Goal: Information Seeking & Learning: Understand process/instructions

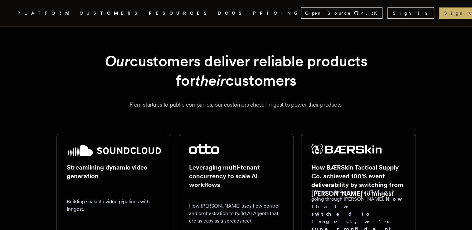
click at [253, 12] on link "PRICING" at bounding box center [277, 13] width 48 height 8
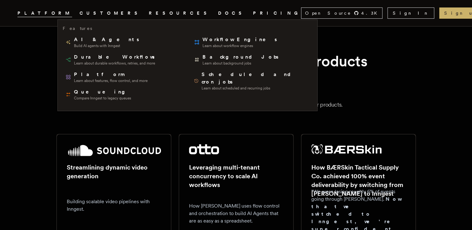
click at [72, 12] on span "PLATFORM" at bounding box center [44, 13] width 55 height 8
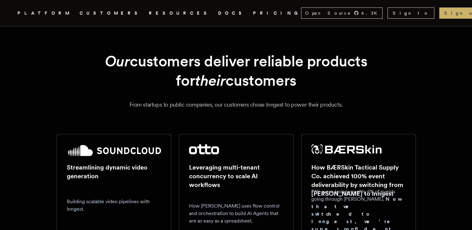
click at [187, 15] on icon "Global" at bounding box center [206, 37] width 39 height 52
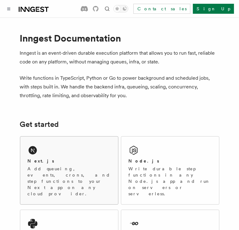
click at [68, 160] on div "Next.js" at bounding box center [69, 161] width 83 height 7
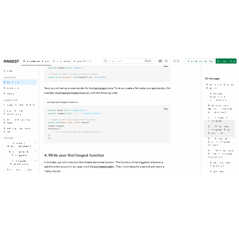
scroll to position [812, 0]
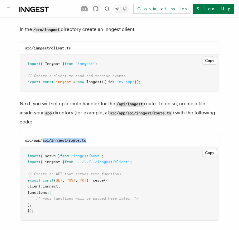
drag, startPoint x: 43, startPoint y: 123, endPoint x: 89, endPoint y: 123, distance: 45.6
click at [89, 134] on div "src/app/api/inngest/route.ts" at bounding box center [119, 140] width 199 height 13
copy code "api/inngest/route.ts"
click at [209, 149] on button "Copy Copied" at bounding box center [210, 153] width 15 height 8
